Goal: Book appointment/travel/reservation

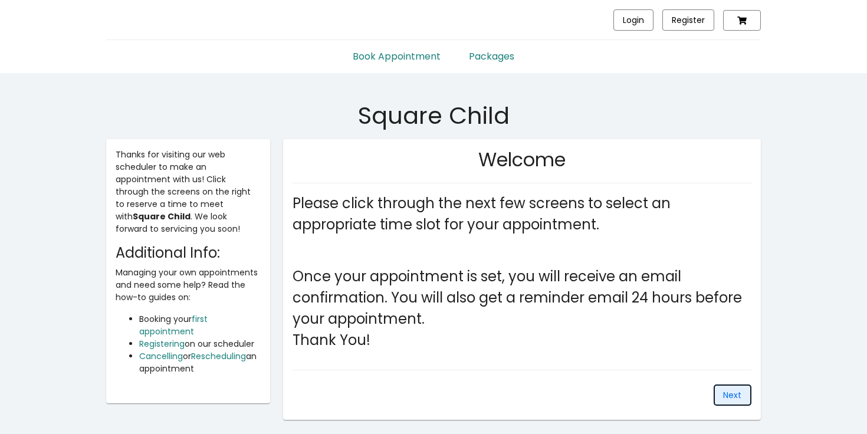
click at [734, 398] on span "Next" at bounding box center [732, 395] width 18 height 12
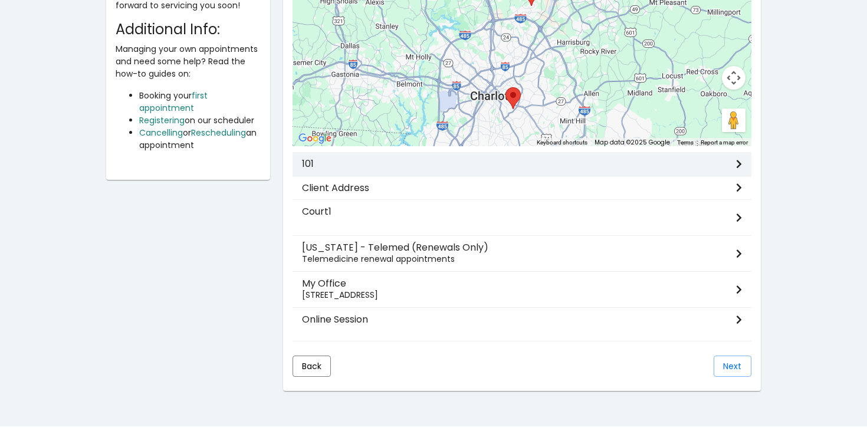
scroll to position [243, 0]
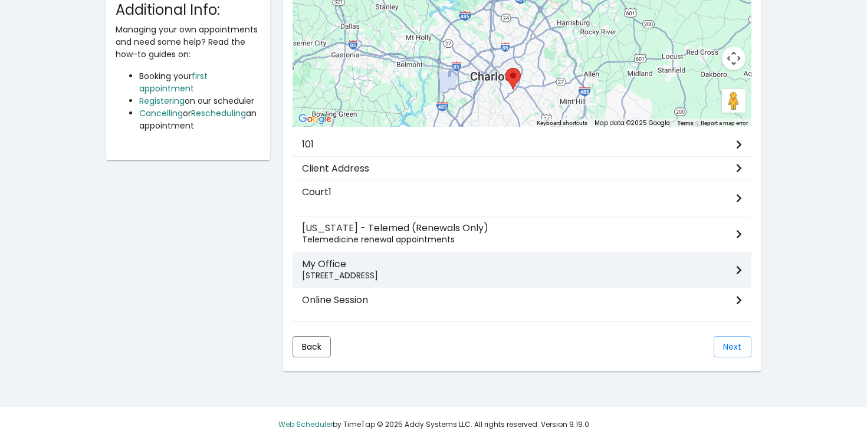
click at [336, 270] on p "[STREET_ADDRESS]" at bounding box center [519, 276] width 434 height 12
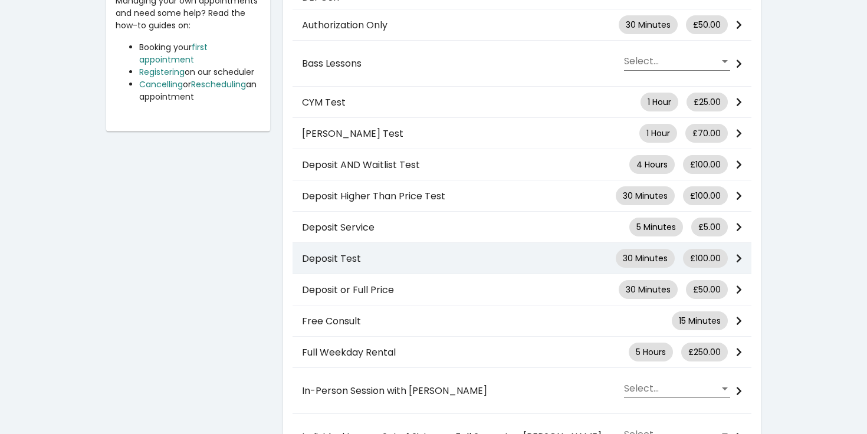
scroll to position [278, 0]
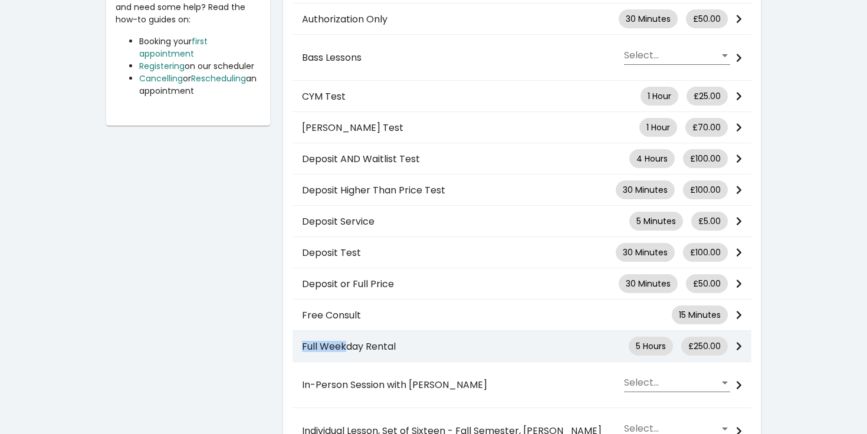
drag, startPoint x: 349, startPoint y: 320, endPoint x: 348, endPoint y: 330, distance: 10.1
click at [348, 331] on mat-list-item "Full Weekday Rental 5 Hours £250.00" at bounding box center [522, 346] width 459 height 31
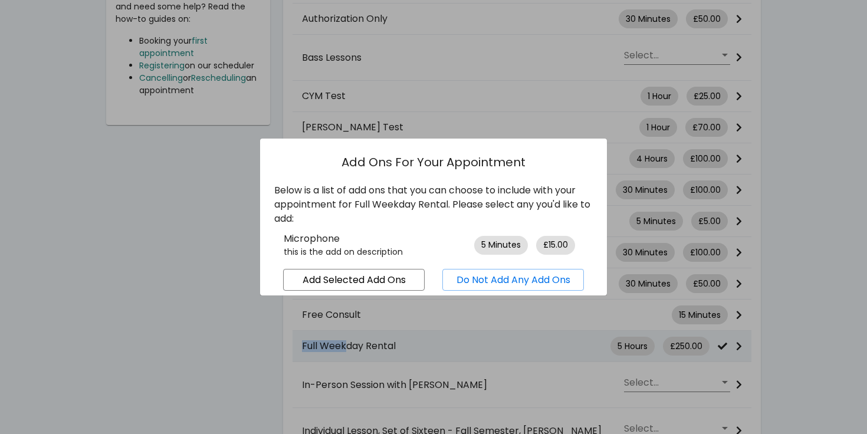
scroll to position [0, 0]
click at [474, 290] on button "Do Not Add Any Add Ons" at bounding box center [514, 280] width 142 height 22
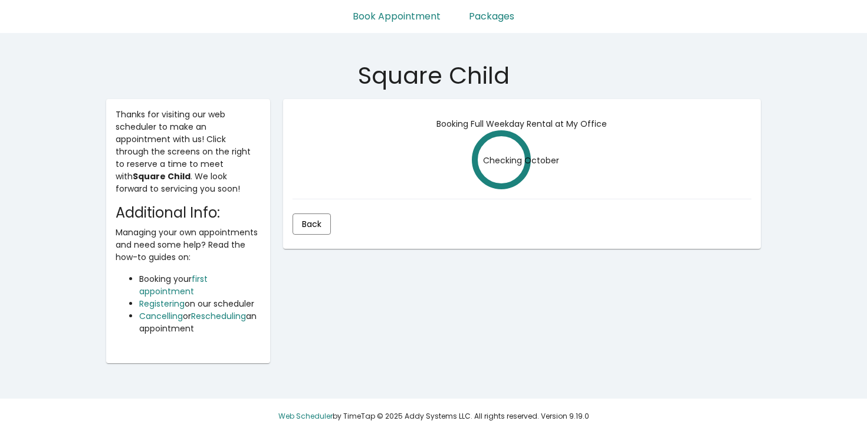
scroll to position [139, 0]
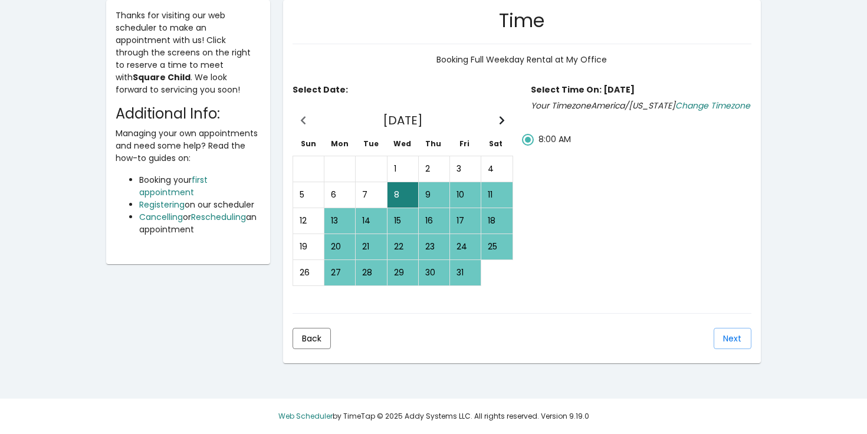
click at [421, 188] on div "9" at bounding box center [435, 195] width 30 height 24
click at [729, 338] on span "Next" at bounding box center [732, 339] width 18 height 12
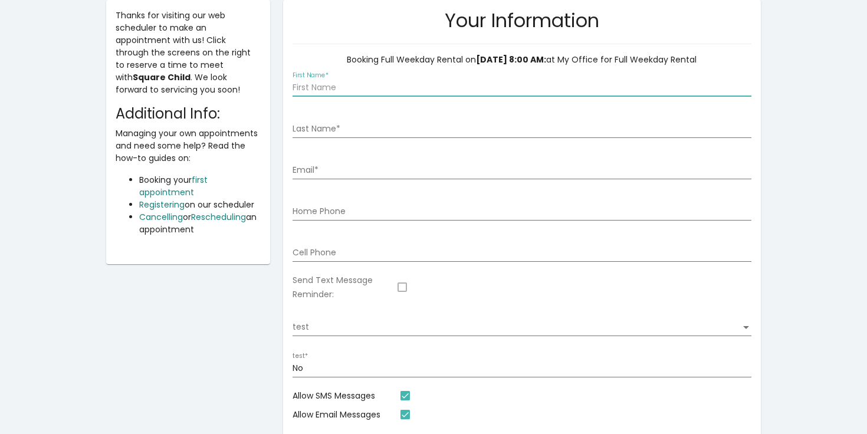
click at [337, 89] on input "First Name *" at bounding box center [522, 87] width 459 height 9
type input "[PERSON_NAME]"
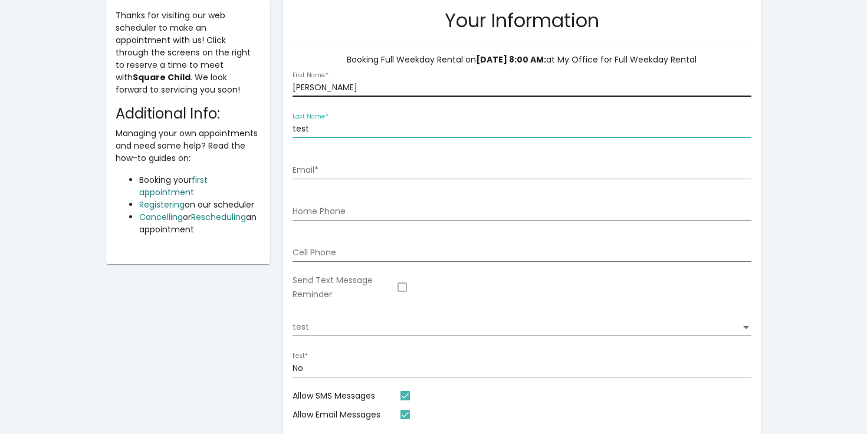
type input "test"
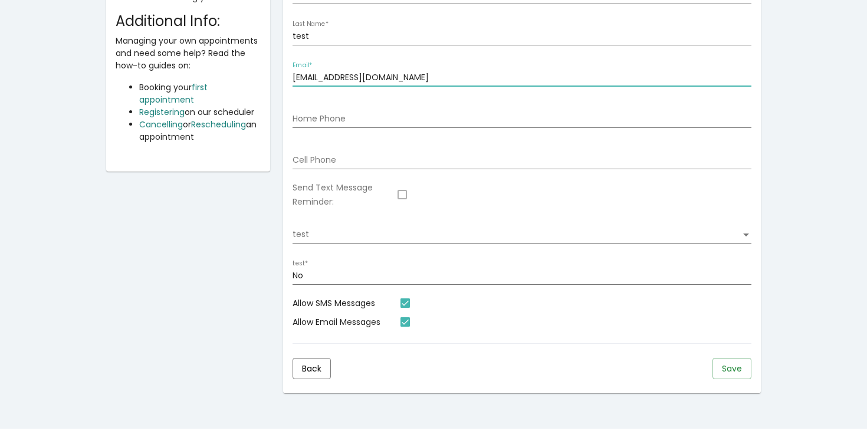
scroll to position [264, 0]
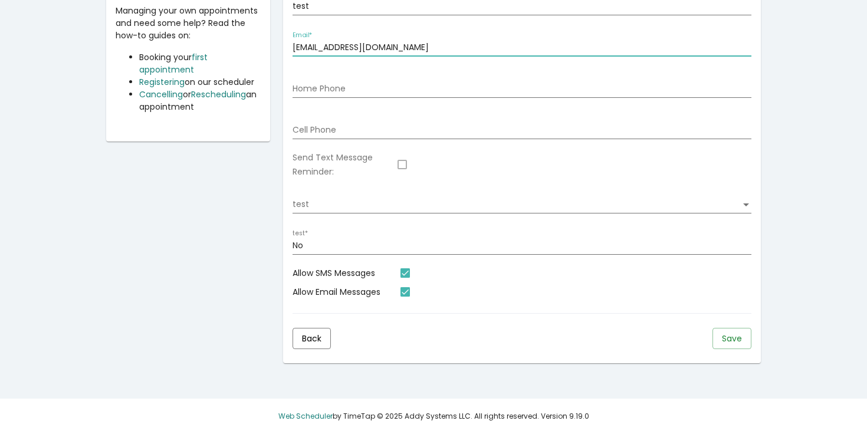
type input "[EMAIL_ADDRESS][DOMAIN_NAME]"
click at [729, 342] on span "Save" at bounding box center [732, 339] width 20 height 12
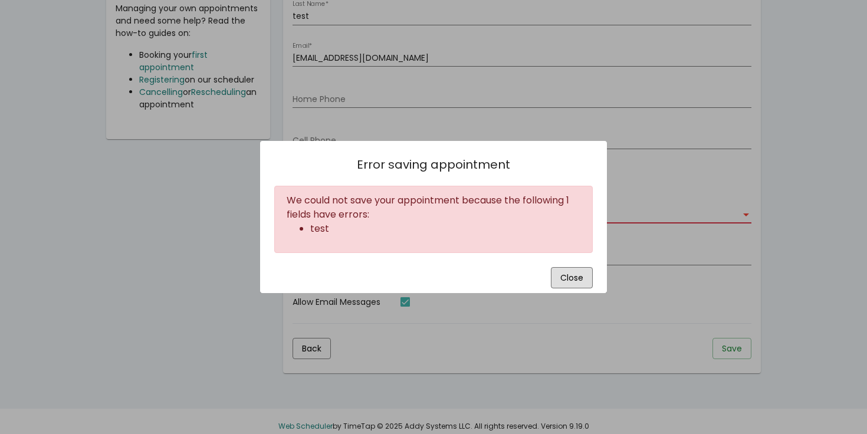
click at [567, 286] on button "Close" at bounding box center [572, 277] width 42 height 21
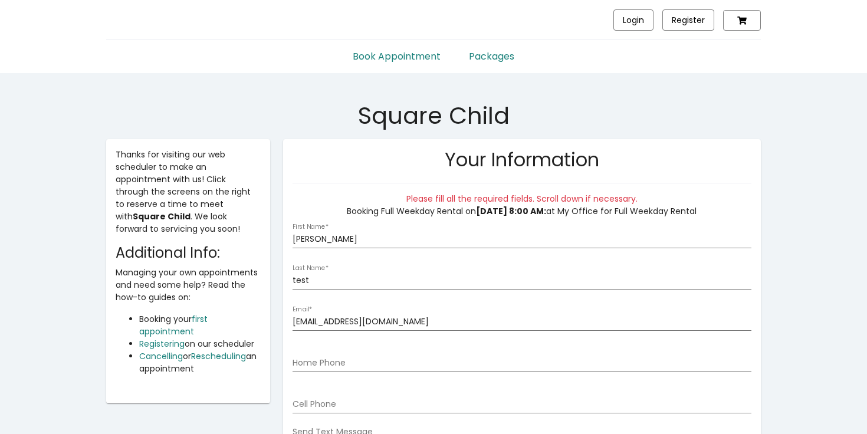
scroll to position [264, 0]
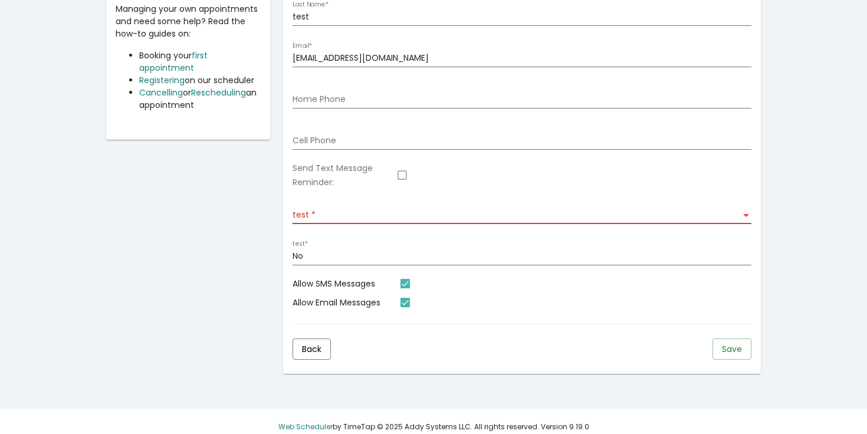
click at [346, 210] on div "test test" at bounding box center [522, 212] width 459 height 24
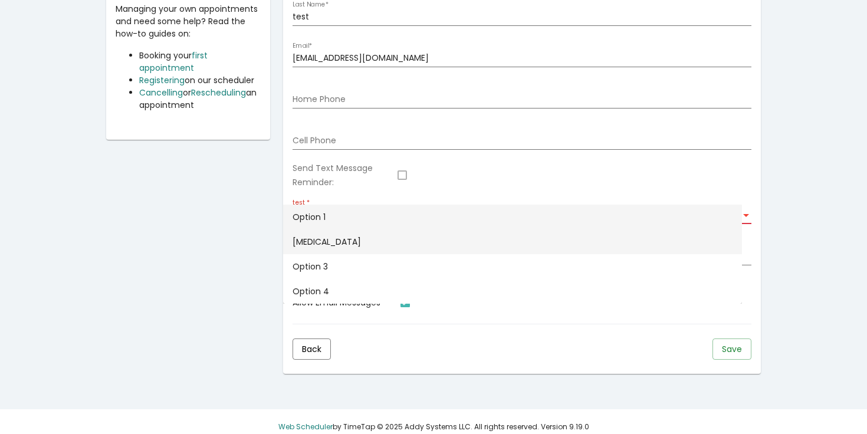
click at [333, 234] on span "[MEDICAL_DATA]" at bounding box center [513, 242] width 440 height 25
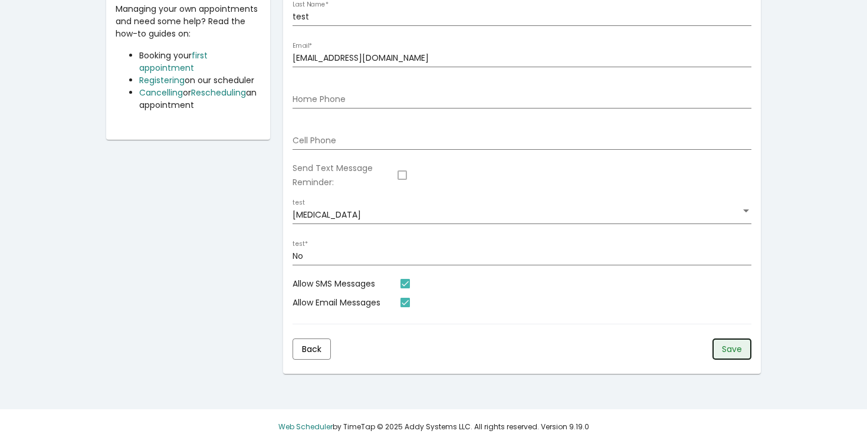
click at [725, 349] on span "Save" at bounding box center [732, 349] width 20 height 12
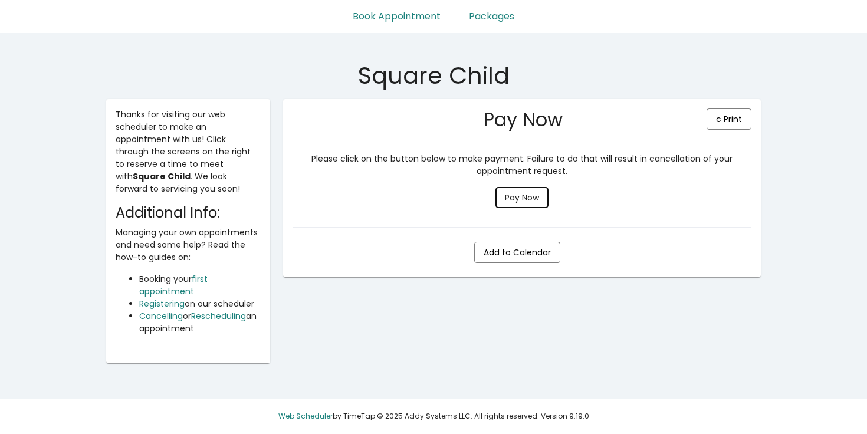
click at [519, 199] on span "Pay Now" at bounding box center [522, 198] width 34 height 12
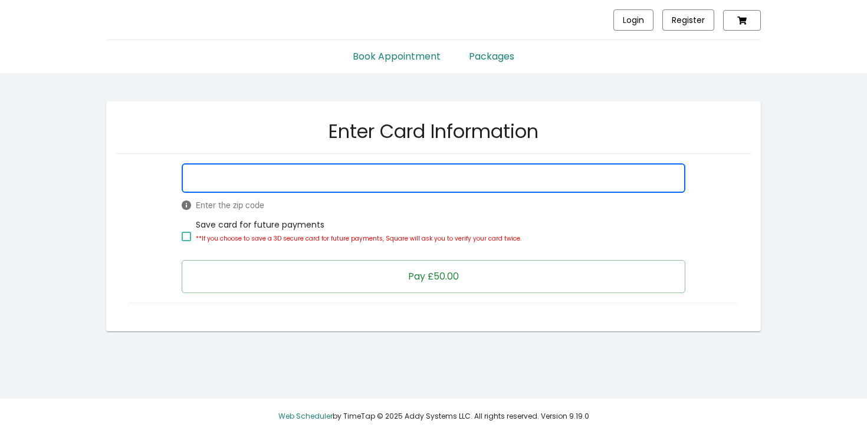
click at [564, 282] on button "Pay £50.00" at bounding box center [433, 276] width 503 height 33
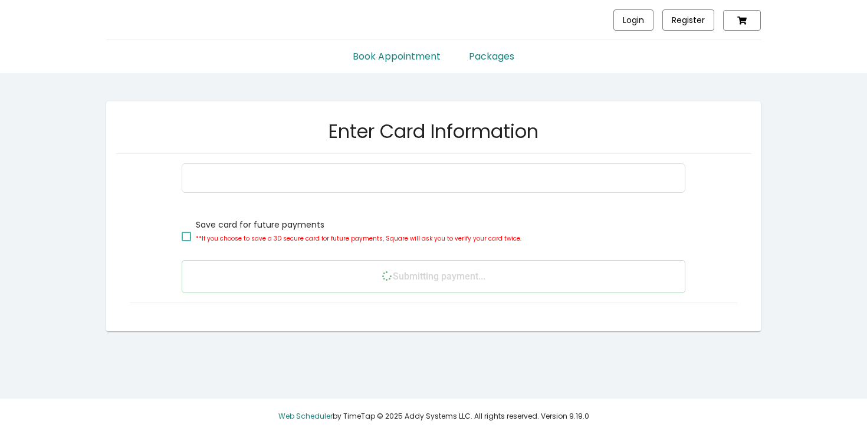
click at [396, 57] on link "Book Appointment" at bounding box center [397, 52] width 116 height 24
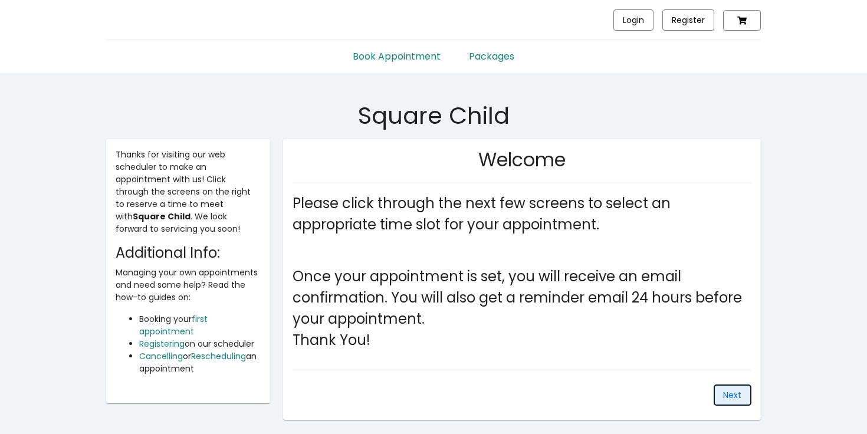
click at [726, 396] on span "Next" at bounding box center [732, 395] width 18 height 12
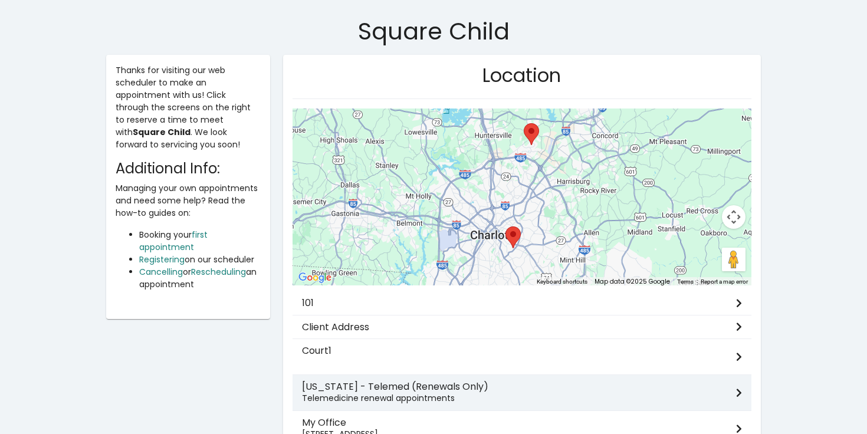
scroll to position [104, 0]
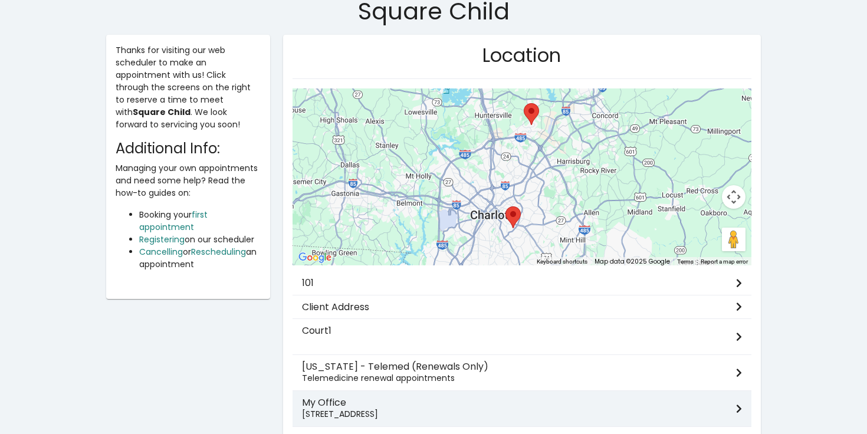
click at [348, 417] on p "[STREET_ADDRESS]" at bounding box center [519, 414] width 434 height 12
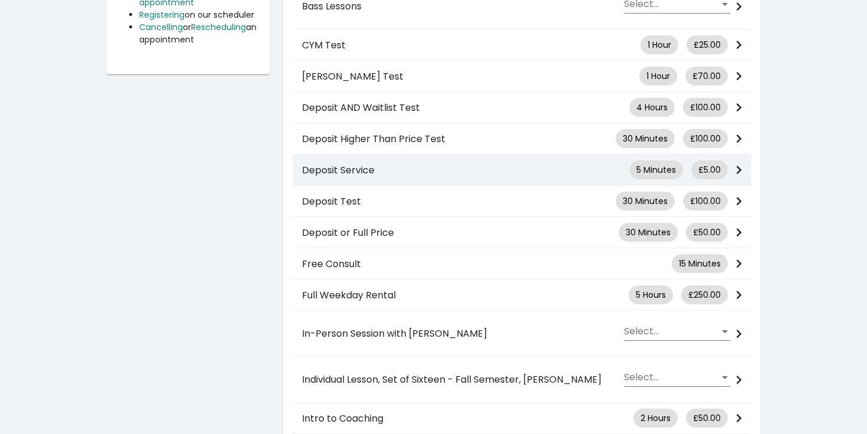
scroll to position [342, 0]
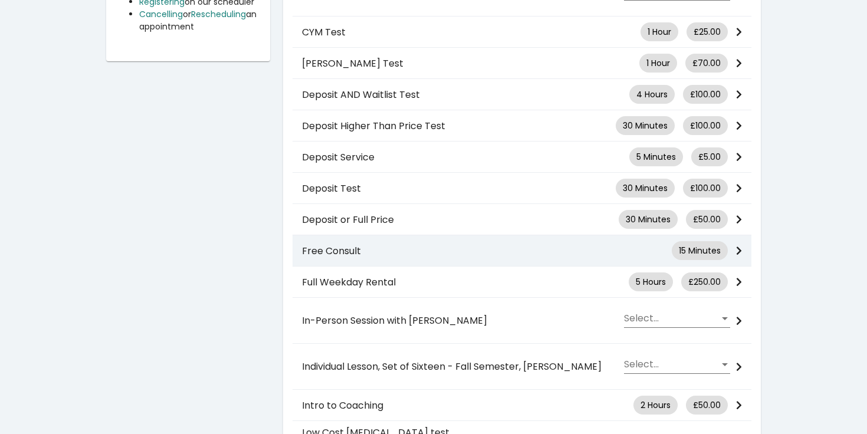
click at [412, 253] on mat-list-item "Free Consult 15 Minutes" at bounding box center [522, 250] width 459 height 31
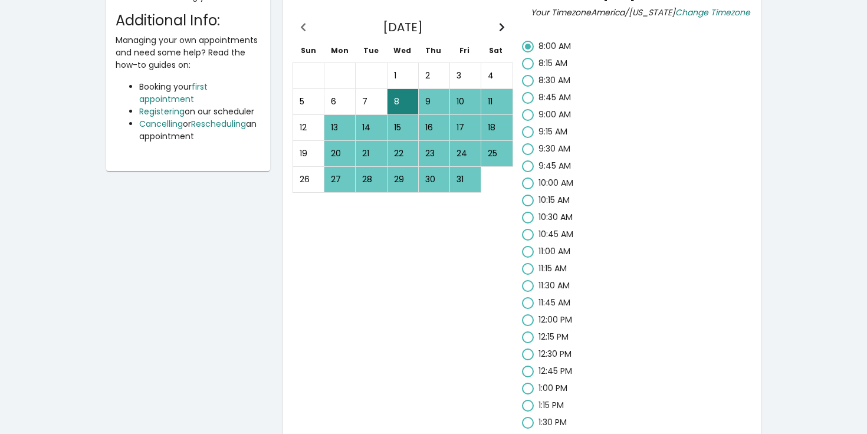
click at [435, 91] on div "9" at bounding box center [435, 102] width 30 height 24
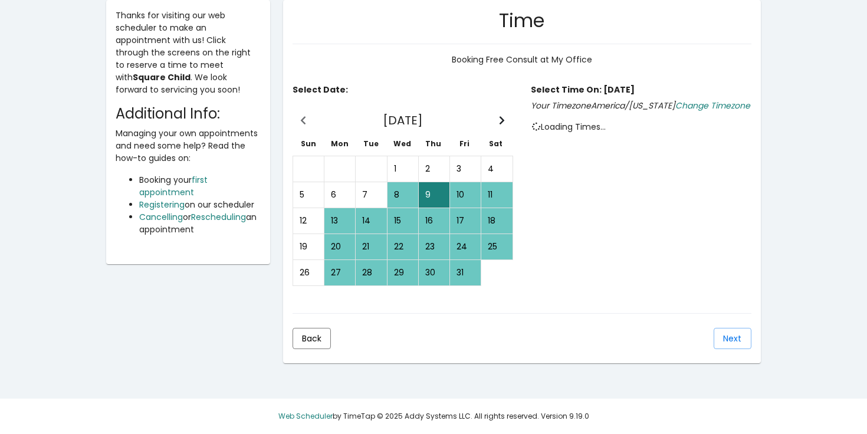
scroll to position [232, 0]
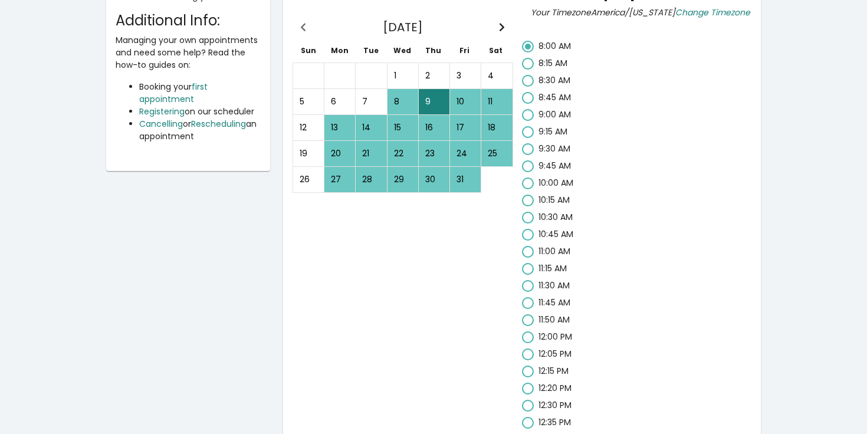
click at [545, 175] on mat-radio-button "9:45 AM" at bounding box center [641, 168] width 238 height 17
radio input "false"
radio input "true"
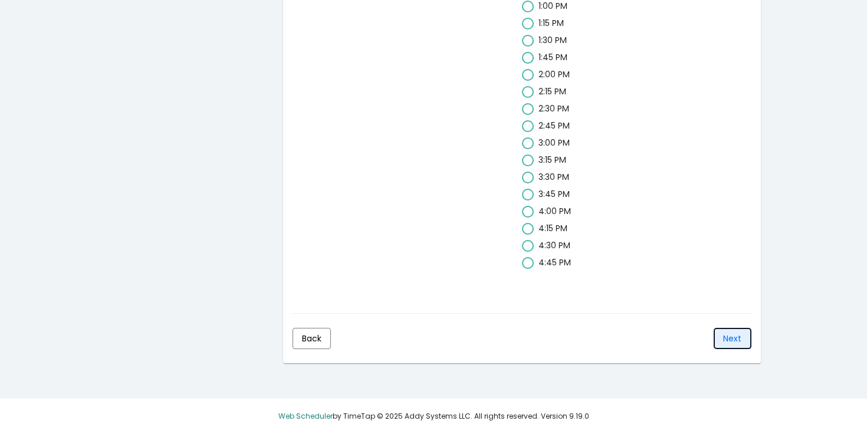
click at [736, 330] on button "Next" at bounding box center [733, 338] width 38 height 21
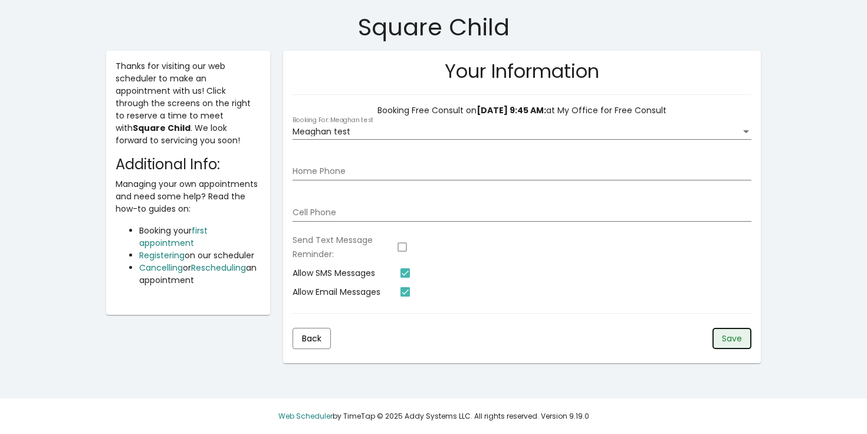
click at [730, 341] on span "Save" at bounding box center [732, 339] width 20 height 12
